Goal: Transaction & Acquisition: Purchase product/service

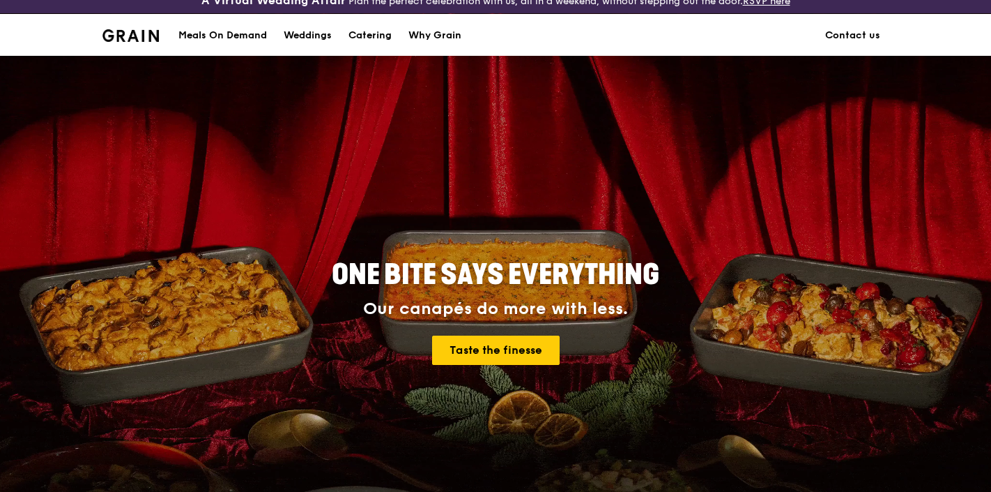
click at [211, 37] on div "Meals On Demand" at bounding box center [222, 36] width 89 height 42
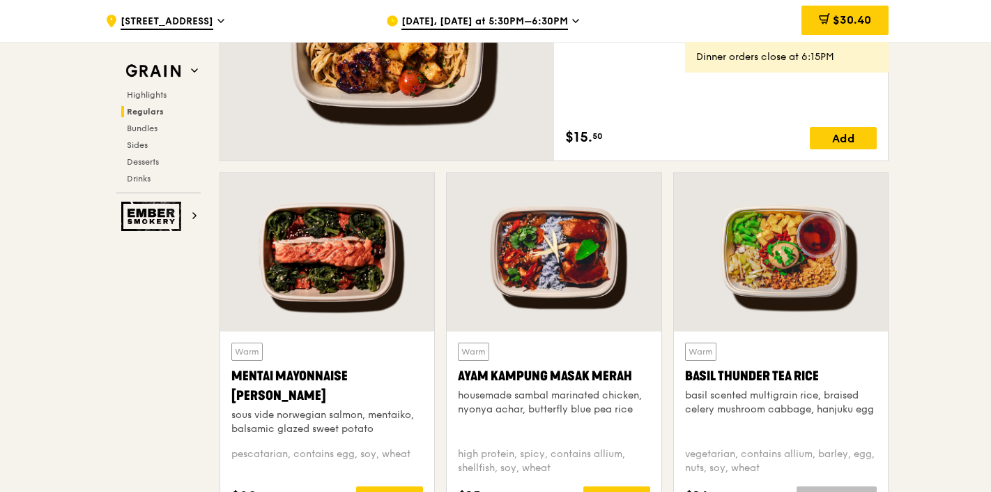
scroll to position [1149, 0]
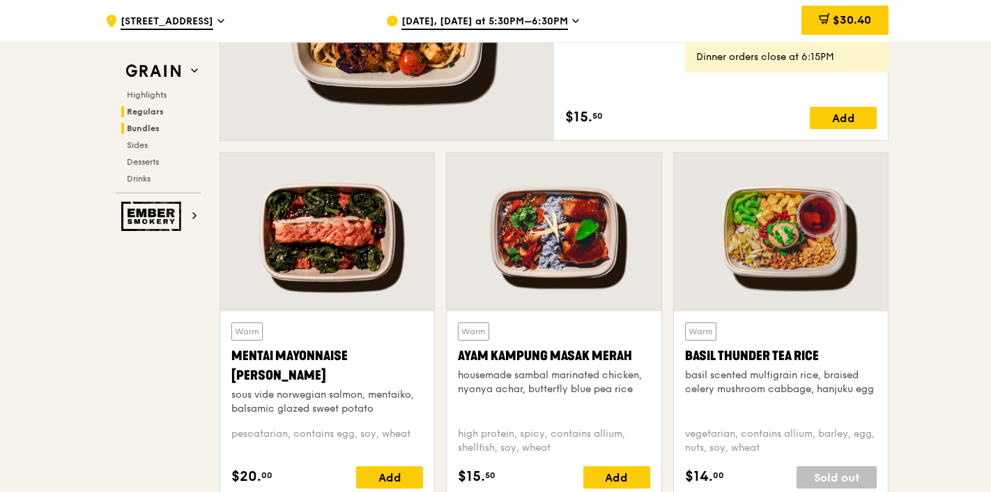
click at [158, 132] on span "Bundles" at bounding box center [143, 128] width 33 height 10
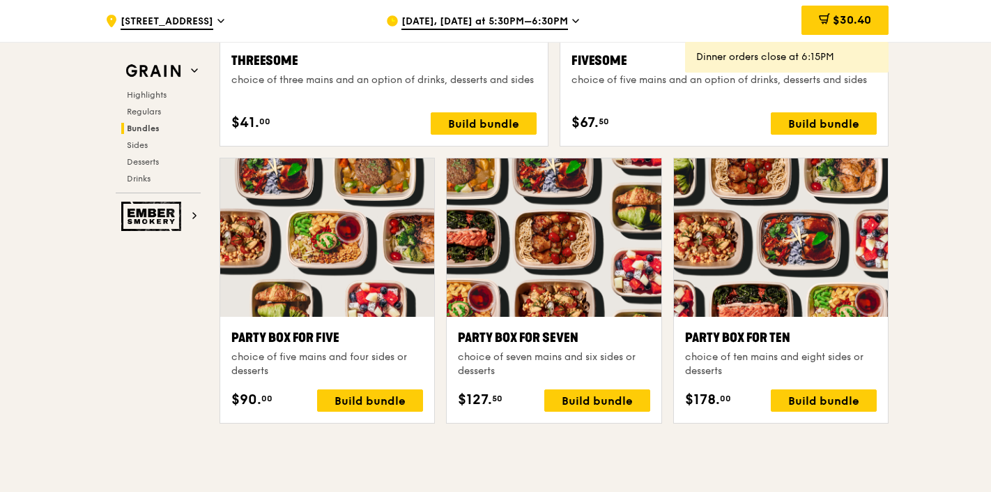
scroll to position [2684, 0]
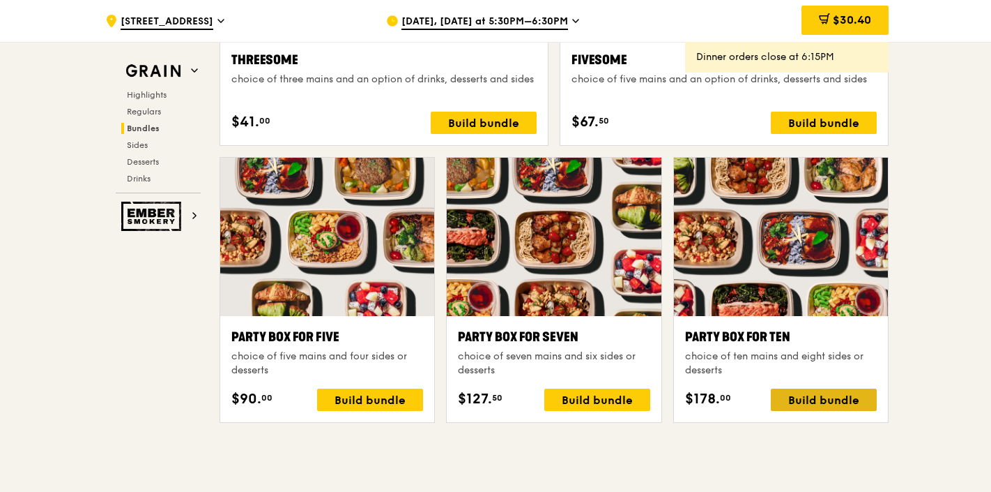
click at [809, 395] on div "Build bundle" at bounding box center [824, 399] width 106 height 22
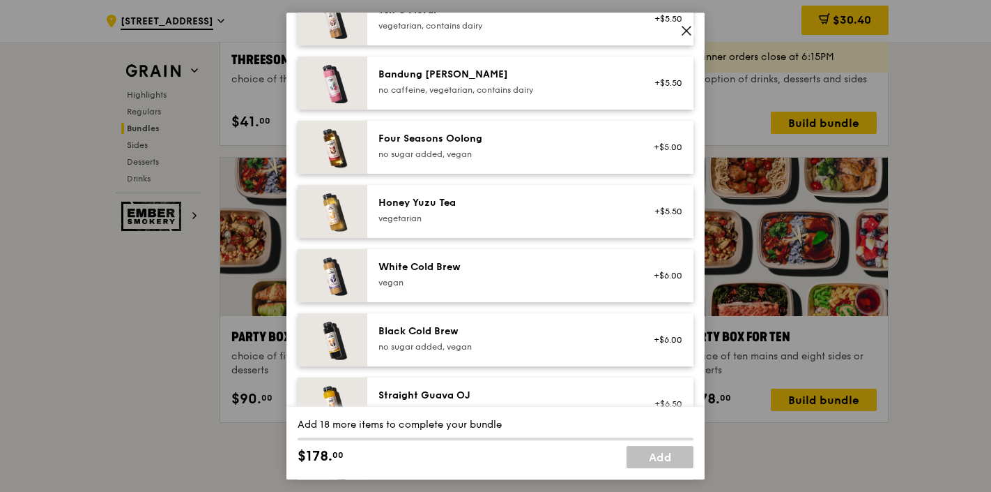
scroll to position [1840, 0]
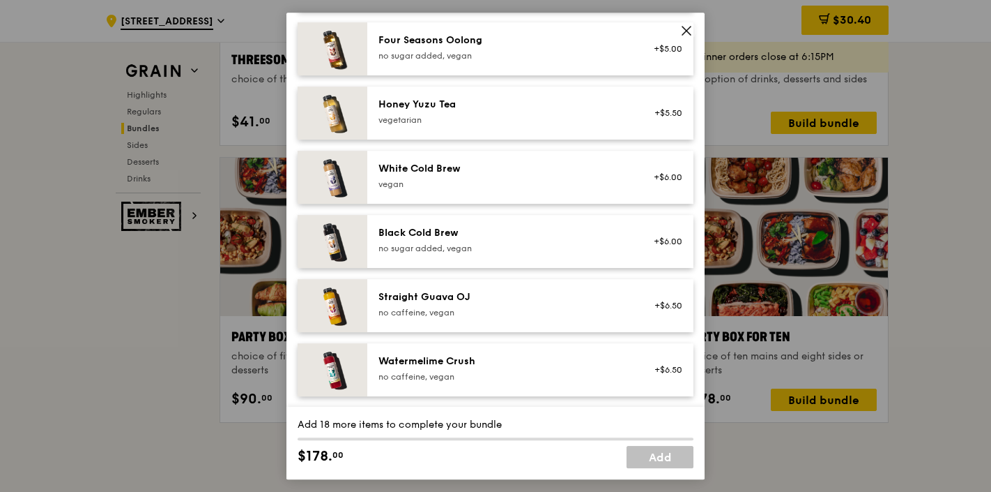
click at [687, 33] on icon at bounding box center [686, 30] width 13 height 13
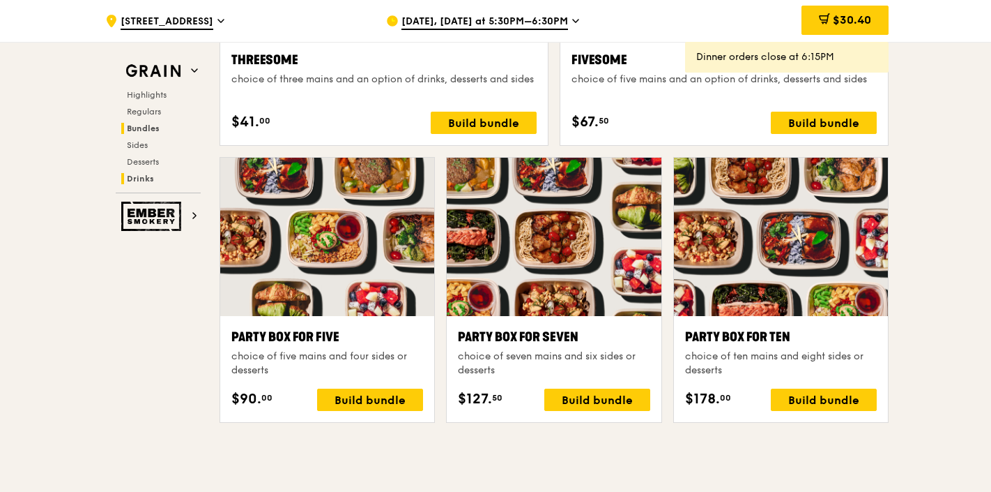
click at [144, 179] on span "Drinks" at bounding box center [140, 179] width 27 height 10
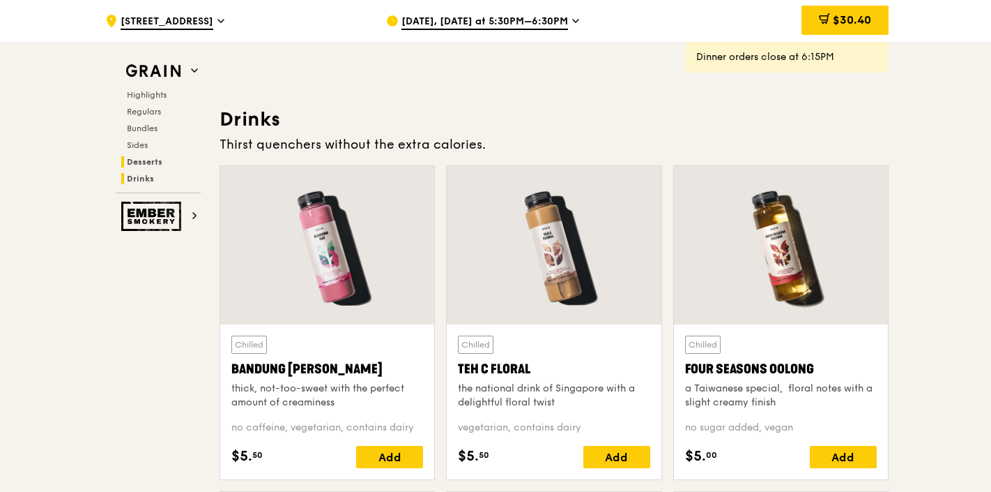
scroll to position [4836, 0]
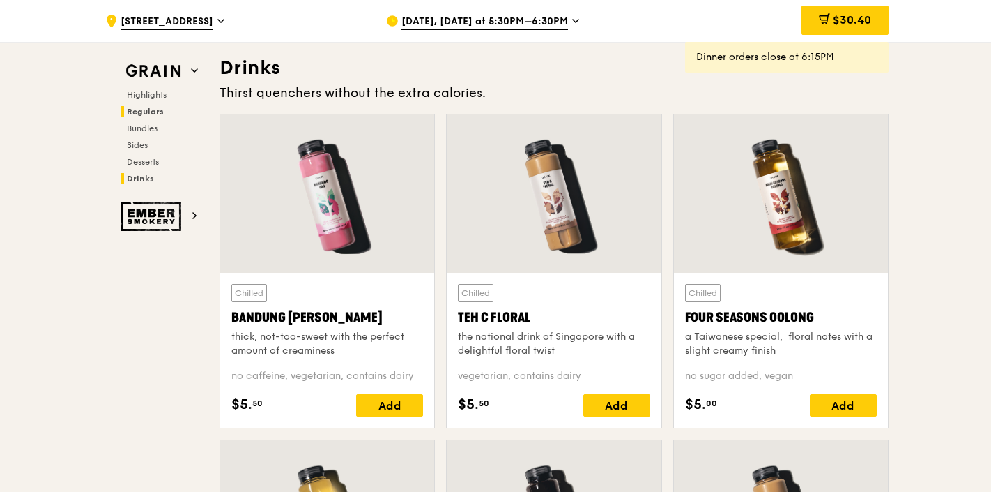
click at [157, 112] on span "Regulars" at bounding box center [145, 112] width 37 height 10
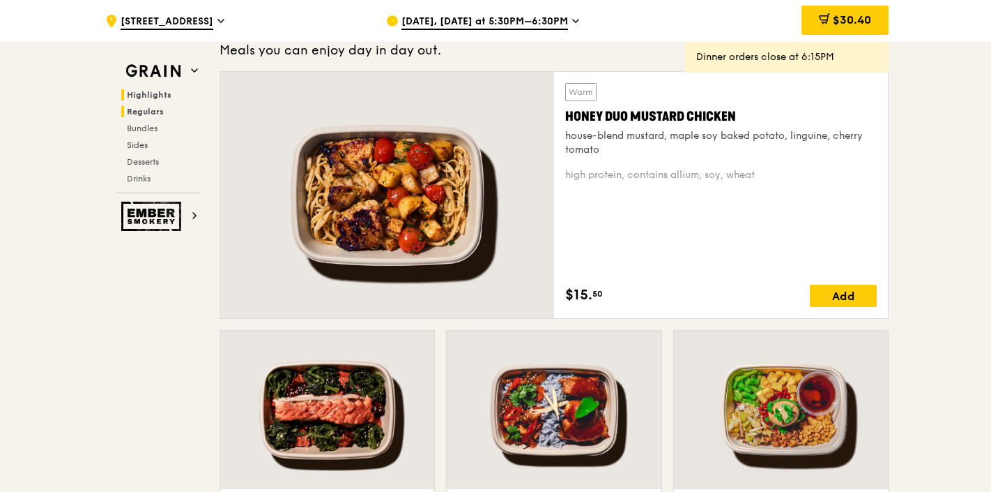
scroll to position [929, 0]
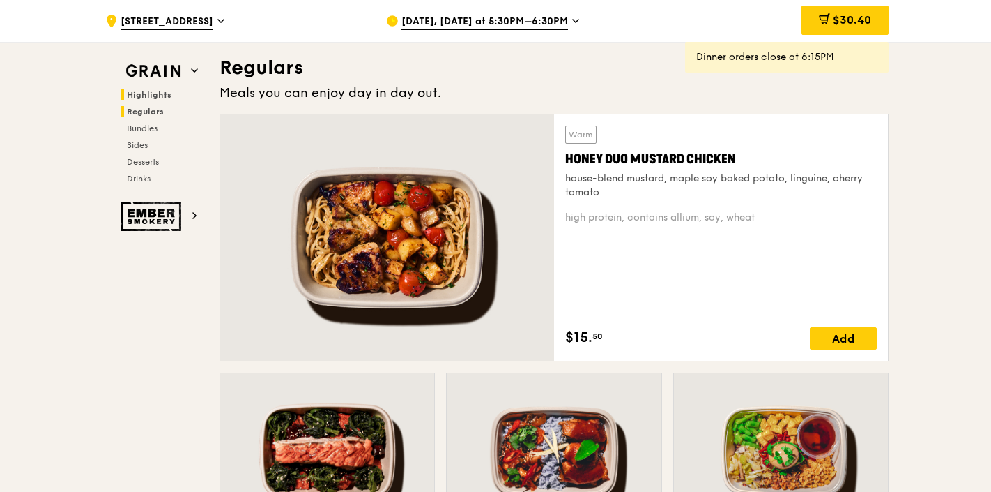
click at [149, 93] on span "Highlights" at bounding box center [149, 95] width 45 height 10
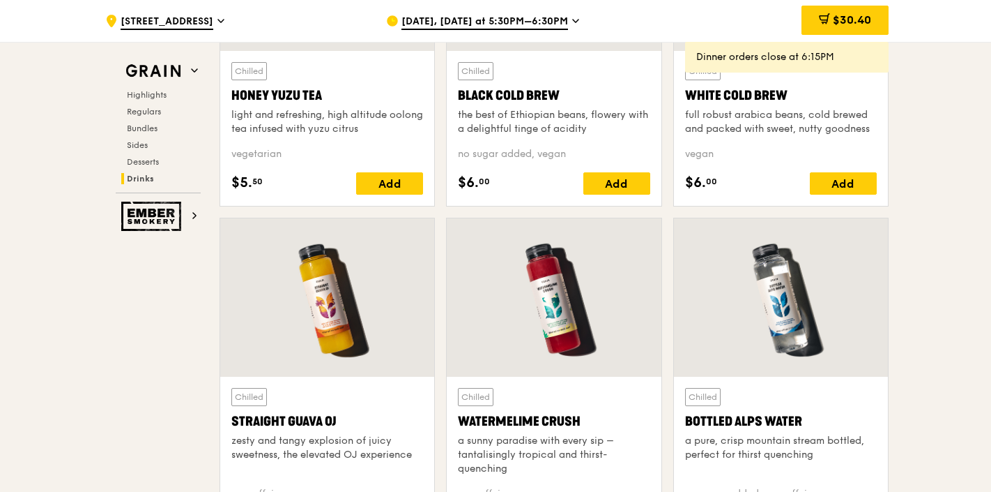
scroll to position [5386, 0]
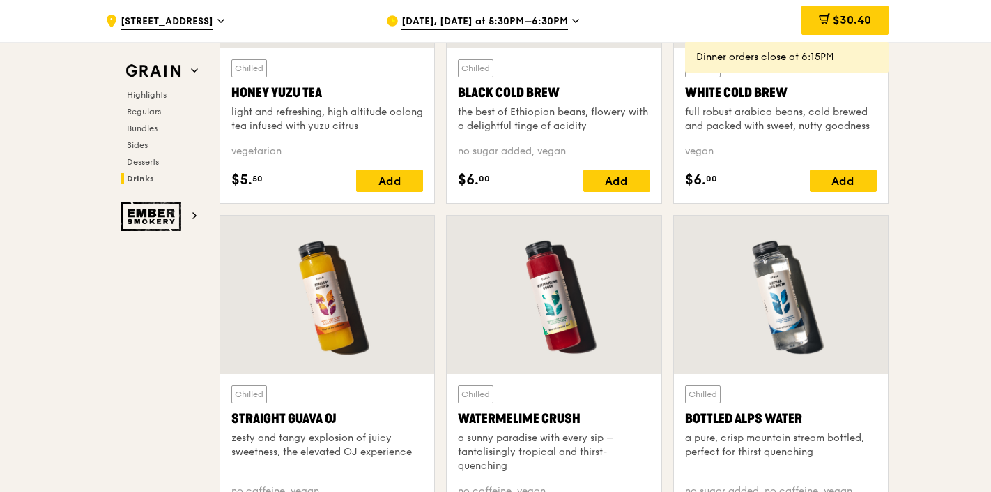
scroll to position [12, 0]
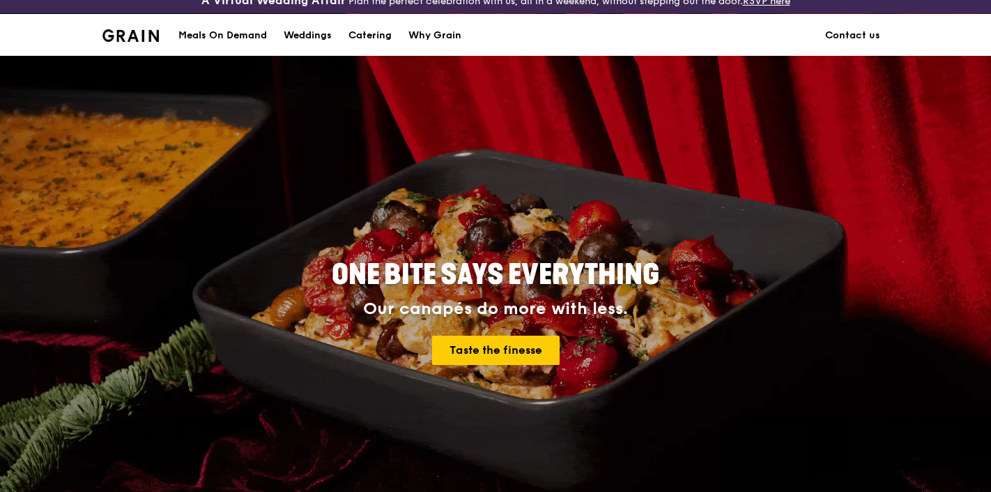
click at [238, 35] on div "Meals On Demand" at bounding box center [222, 36] width 89 height 42
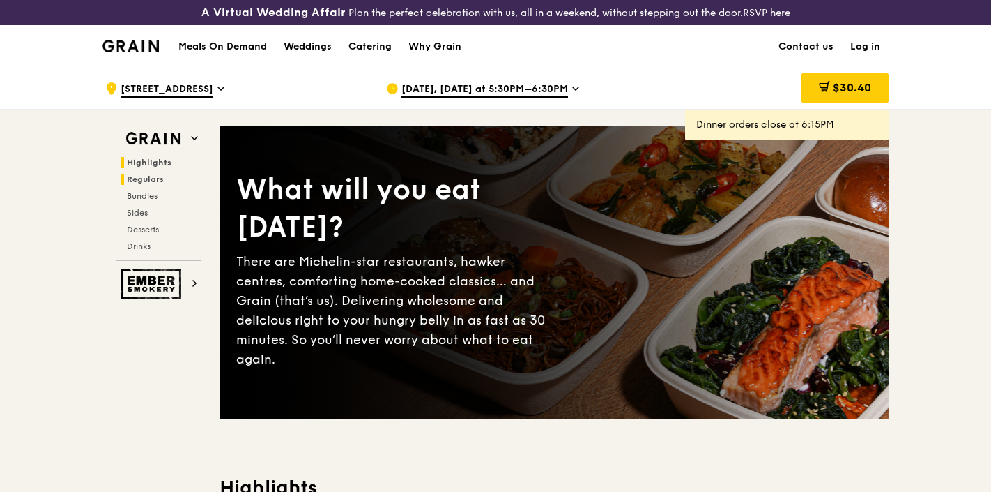
click at [156, 181] on span "Regulars" at bounding box center [145, 179] width 37 height 10
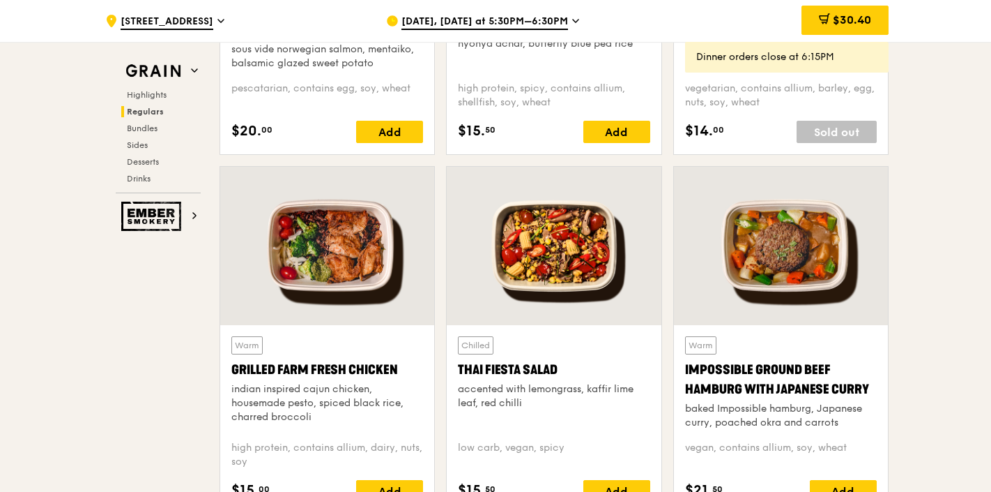
scroll to position [1495, 0]
